Goal: Check status: Check status

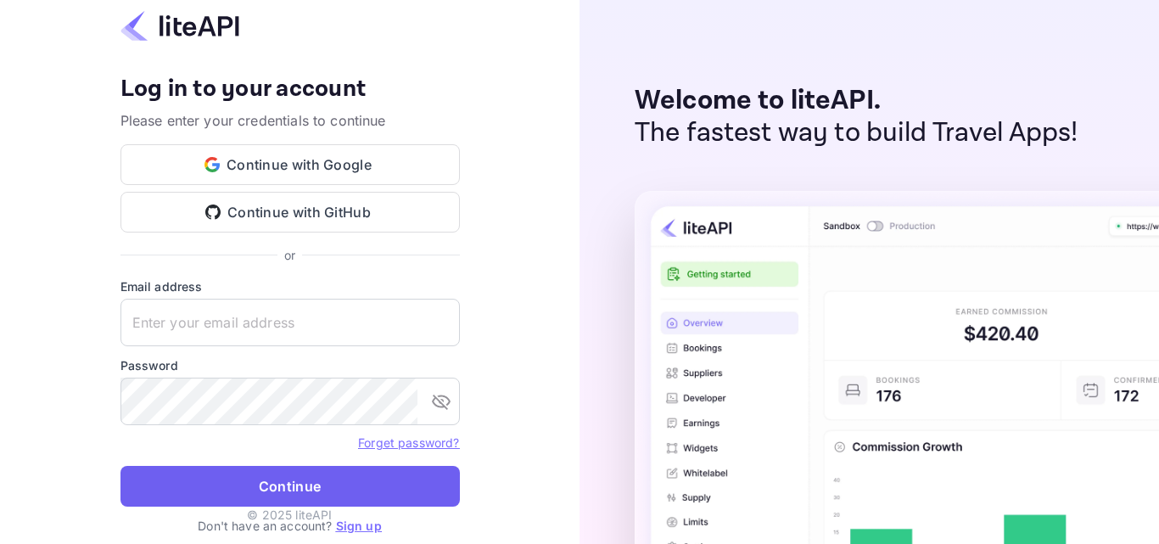
type input "[PERSON_NAME][EMAIL_ADDRESS][DOMAIN_NAME]"
click at [286, 486] on button "Continue" at bounding box center [291, 486] width 340 height 41
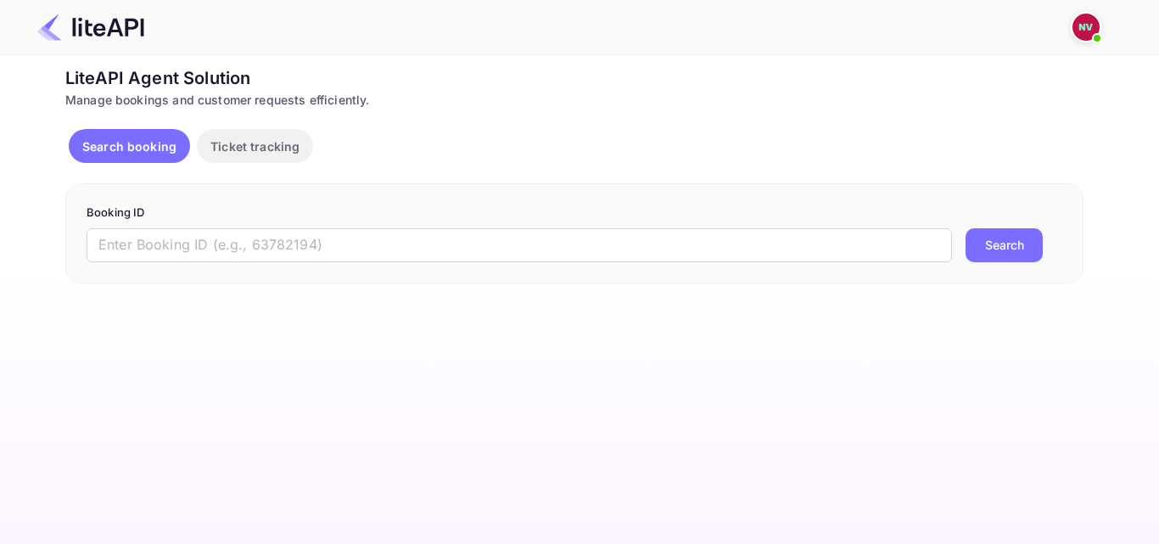
click at [275, 242] on input "text" at bounding box center [520, 245] width 866 height 34
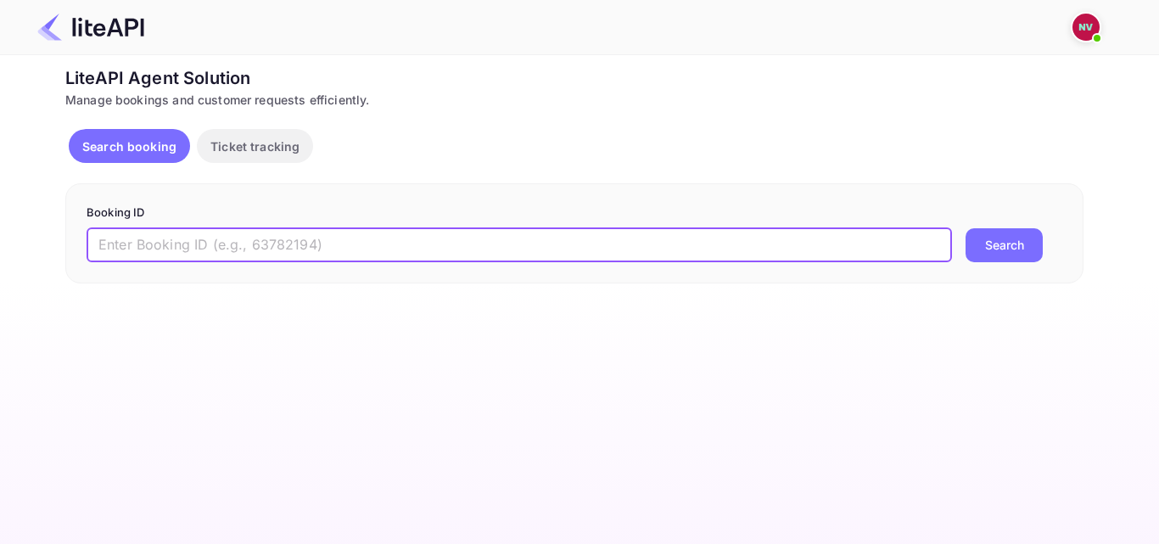
paste input "9008288"
type input "9008288"
click at [980, 239] on button "Search" at bounding box center [1004, 245] width 77 height 34
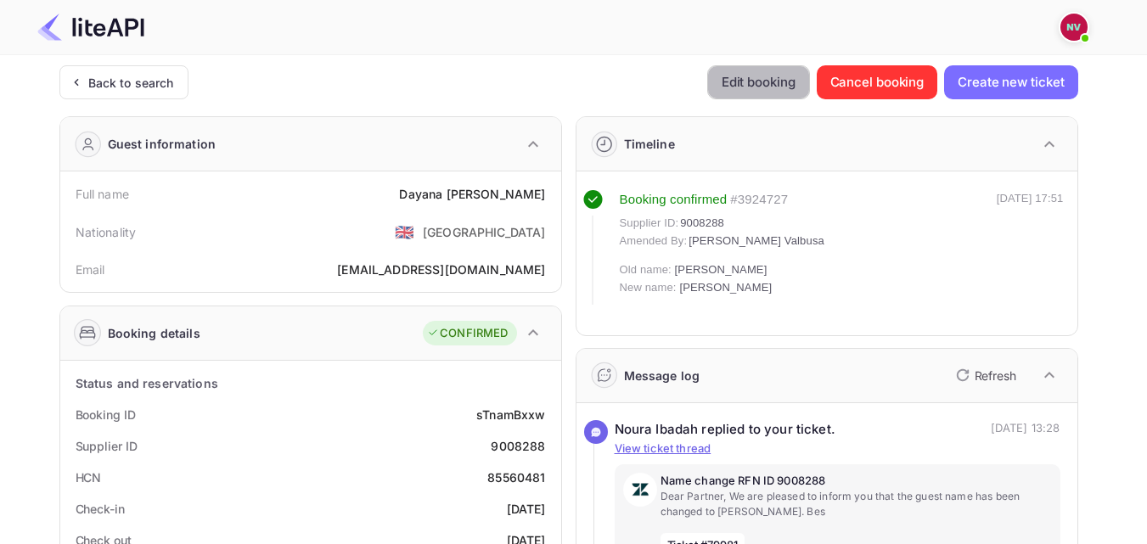
click at [761, 87] on button "Edit booking" at bounding box center [758, 82] width 103 height 34
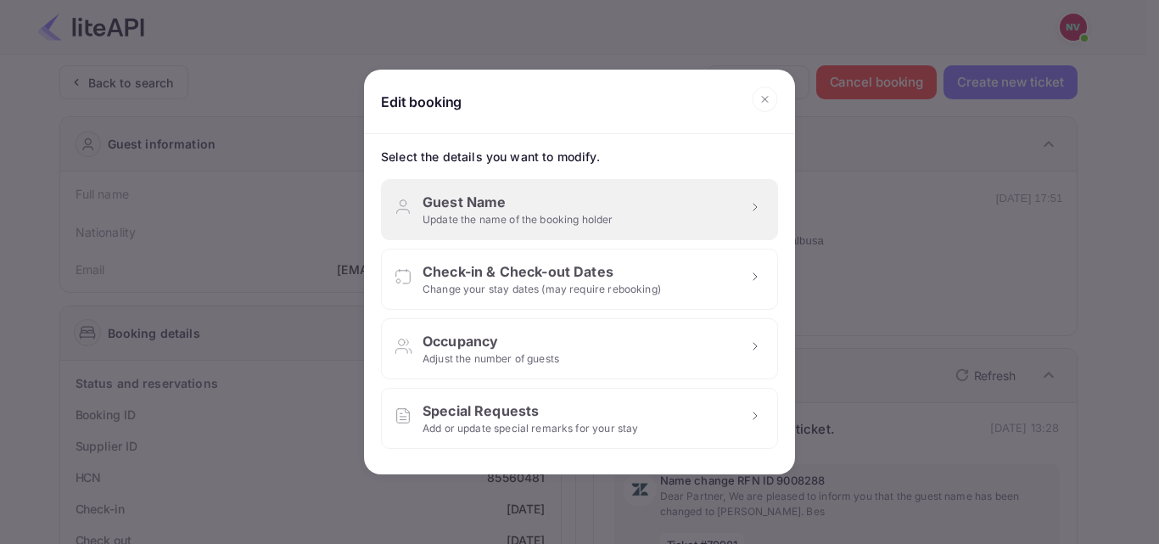
click at [559, 190] on div "Guest Name Update the name of the booking holder" at bounding box center [579, 209] width 397 height 61
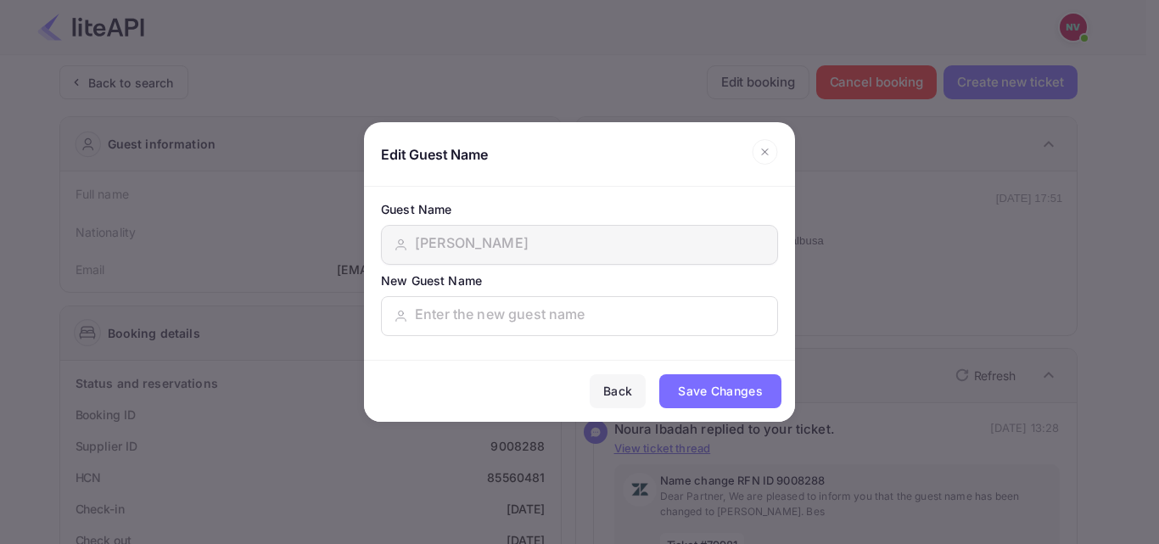
click at [762, 155] on icon at bounding box center [765, 151] width 26 height 25
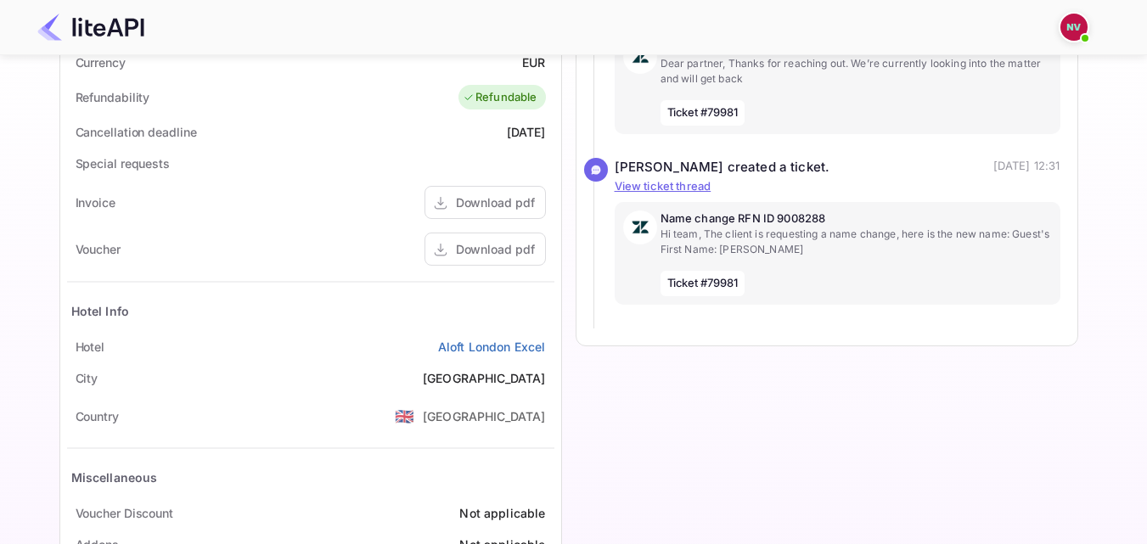
scroll to position [691, 0]
